Goal: Information Seeking & Learning: Find contact information

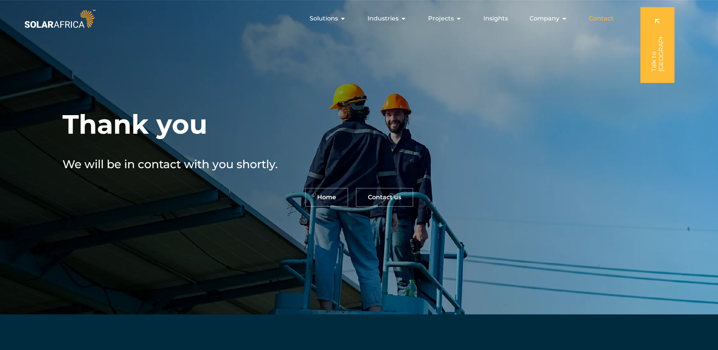
click at [594, 20] on span "Contact" at bounding box center [601, 18] width 25 height 9
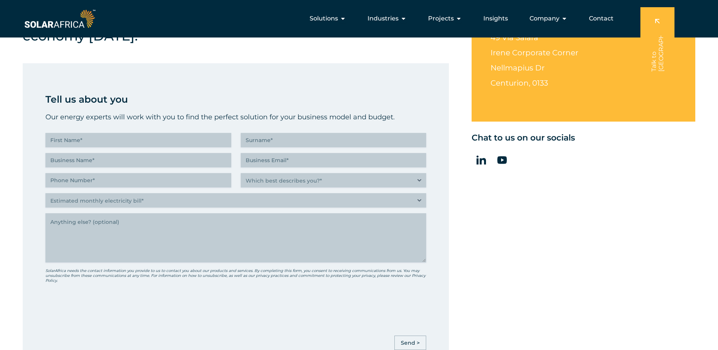
scroll to position [94, 0]
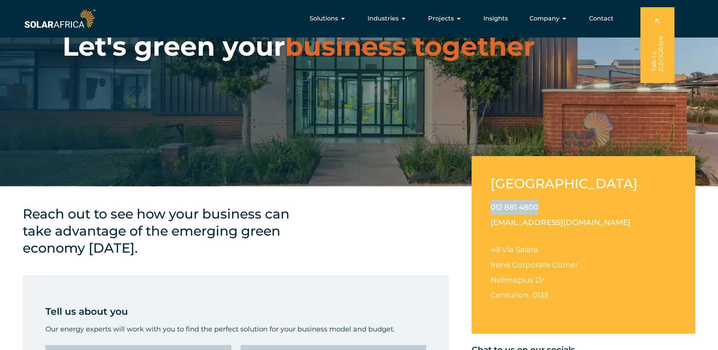
drag, startPoint x: 484, startPoint y: 204, endPoint x: 562, endPoint y: 201, distance: 78.4
click at [562, 201] on div "[GEOGRAPHIC_DATA] 012 881 4800 [EMAIL_ADDRESS][DOMAIN_NAME] [STREET_ADDRESS][PE…" at bounding box center [584, 245] width 224 height 178
copy link "012 881 4800"
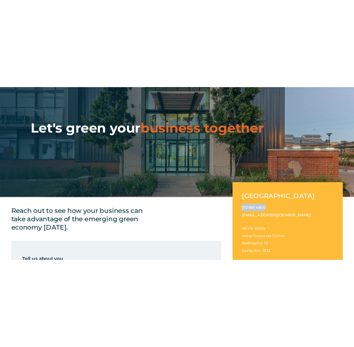
scroll to position [151, 0]
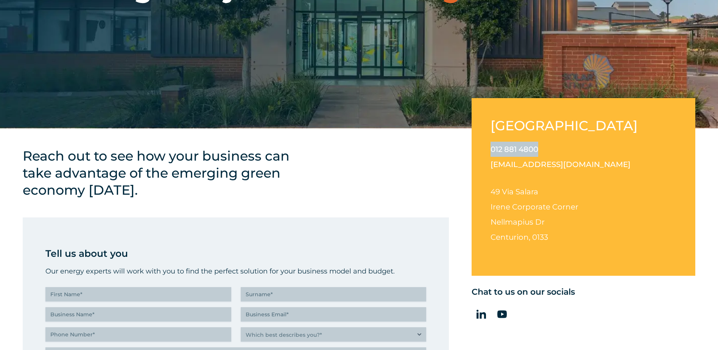
click at [499, 144] on p "012 881 4800 [EMAIL_ADDRESS][DOMAIN_NAME]" at bounding box center [584, 157] width 186 height 30
drag, startPoint x: 487, startPoint y: 148, endPoint x: 609, endPoint y: 160, distance: 122.9
click at [609, 160] on div "[GEOGRAPHIC_DATA] 012 881 4800 [EMAIL_ADDRESS][DOMAIN_NAME] [STREET_ADDRESS][PE…" at bounding box center [584, 187] width 224 height 178
drag, startPoint x: 609, startPoint y: 160, endPoint x: 561, endPoint y: 157, distance: 48.2
click at [561, 157] on p "012 881 4800 [EMAIL_ADDRESS][DOMAIN_NAME]" at bounding box center [584, 157] width 186 height 30
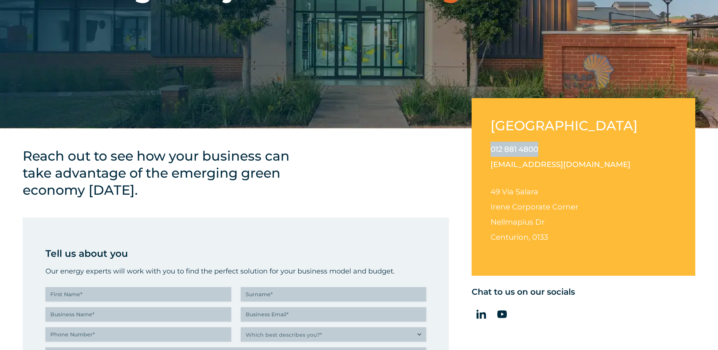
drag, startPoint x: 554, startPoint y: 151, endPoint x: 470, endPoint y: 148, distance: 84.1
click at [470, 148] on div "Reach out to see how your business can take advantage of the emerging green eco…" at bounding box center [359, 331] width 718 height 406
copy link "012 881 4800"
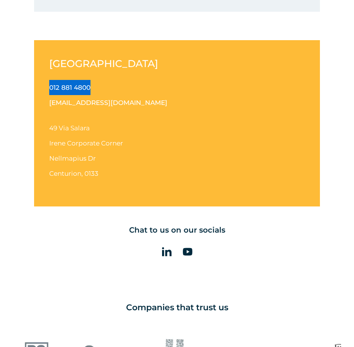
scroll to position [682, 0]
